Goal: Task Accomplishment & Management: Manage account settings

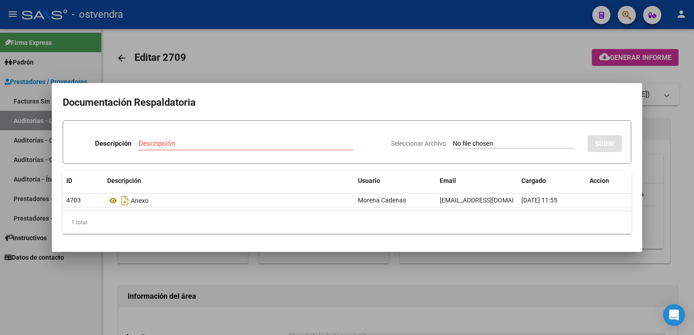
scroll to position [427, 0]
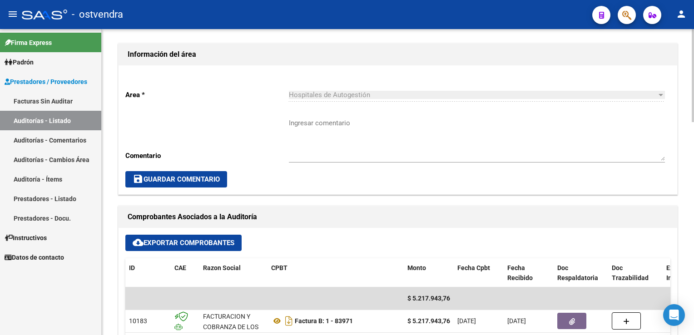
scroll to position [136, 0]
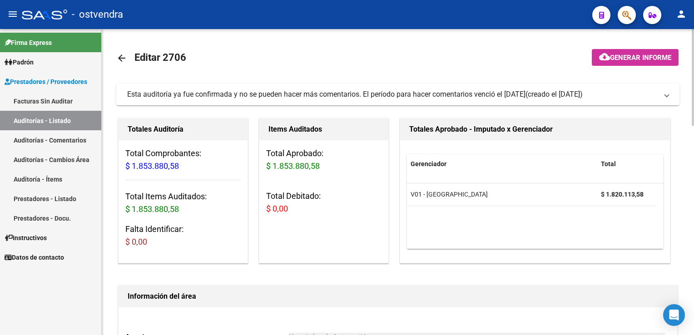
click at [667, 94] on span at bounding box center [667, 94] width 4 height 10
click at [662, 94] on span "Esta auditoría venció el 25/07/2025 . Ya no se pueden hacer más comentarios. (c…" at bounding box center [396, 94] width 538 height 10
